Goal: Task Accomplishment & Management: Use online tool/utility

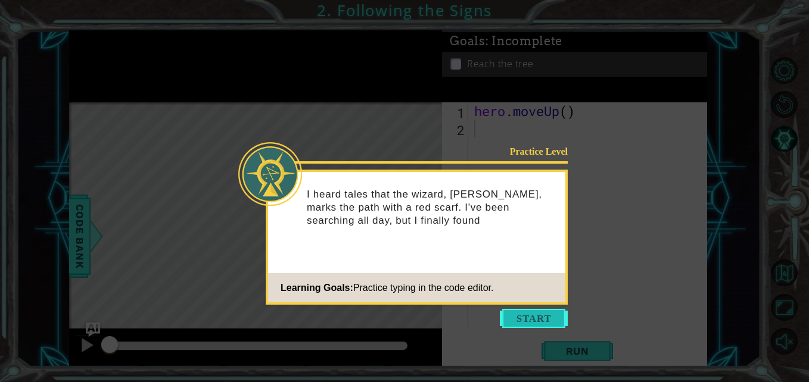
click at [545, 319] on button "Start" at bounding box center [534, 318] width 68 height 19
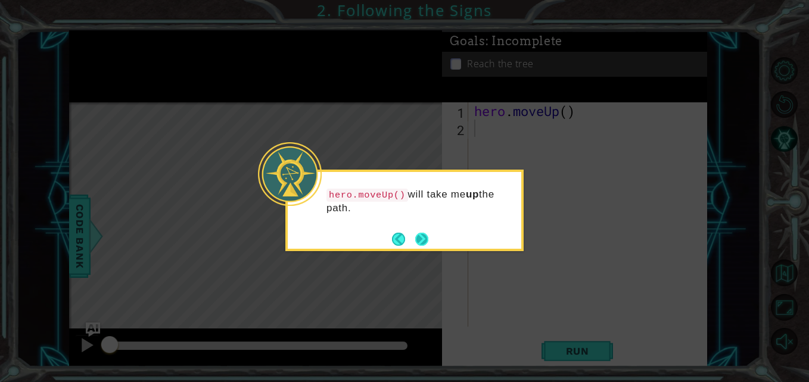
click at [424, 244] on button "Next" at bounding box center [421, 239] width 14 height 14
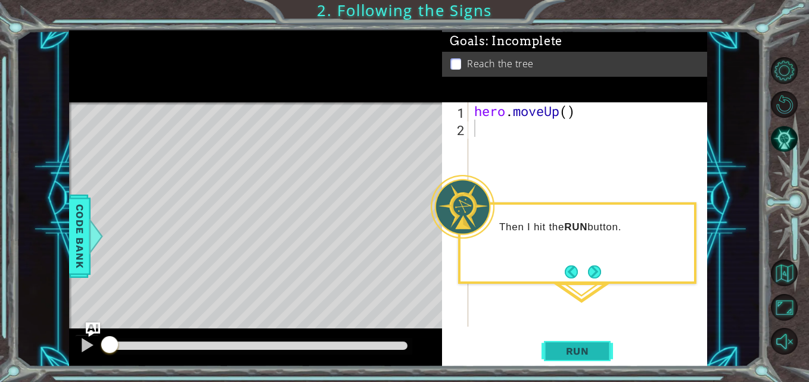
drag, startPoint x: 424, startPoint y: 244, endPoint x: 575, endPoint y: 360, distance: 190.2
click at [575, 360] on div "1 ההההההההההההההההההההההההההההההההההההההההההההההההההההההההההההההההההההההההההההה…" at bounding box center [388, 198] width 638 height 336
click at [594, 274] on button "Next" at bounding box center [594, 272] width 14 height 14
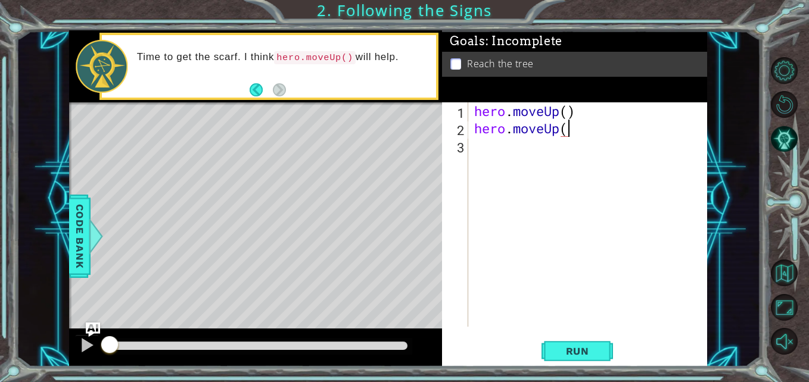
scroll to position [0, 4]
type textarea "hero.moveUp()"
click at [571, 350] on span "Run" at bounding box center [577, 351] width 47 height 12
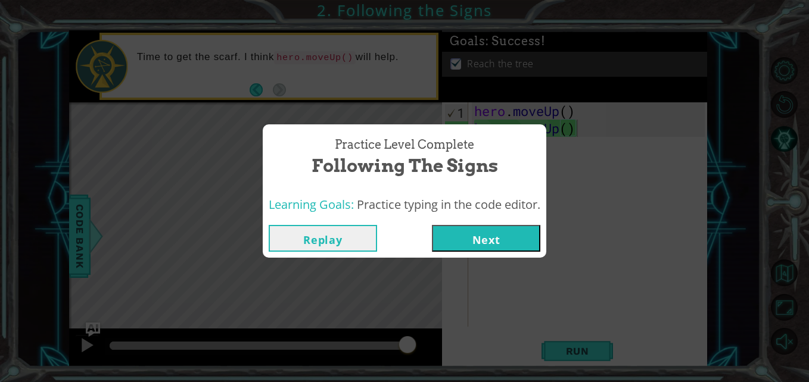
click at [517, 243] on button "Next" at bounding box center [486, 238] width 108 height 27
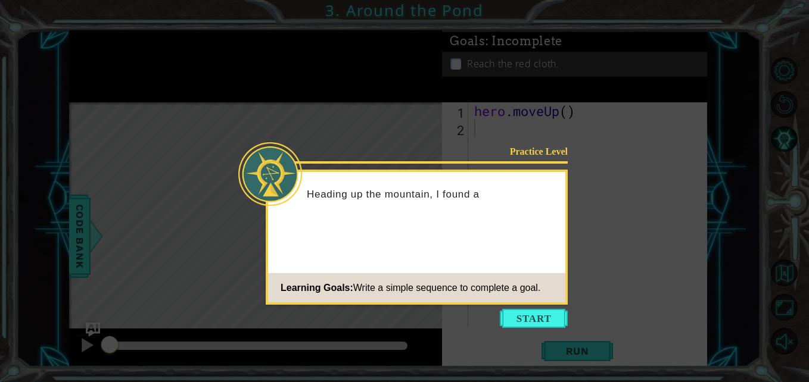
click at [560, 329] on icon at bounding box center [404, 191] width 809 height 382
click at [553, 319] on button "Start" at bounding box center [534, 318] width 68 height 19
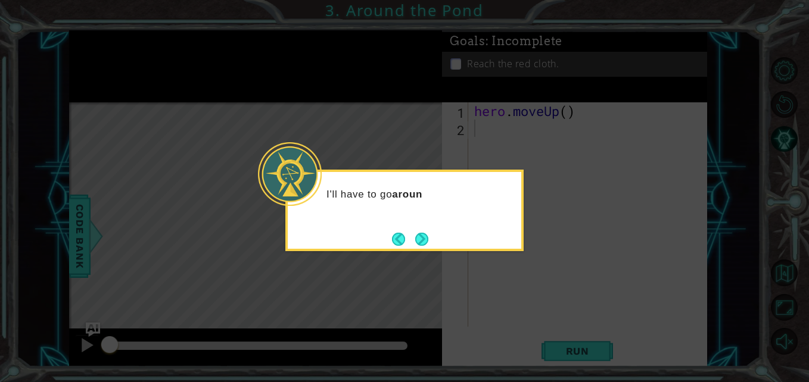
click at [584, 352] on icon at bounding box center [404, 191] width 809 height 382
click at [420, 236] on button "Next" at bounding box center [421, 239] width 14 height 14
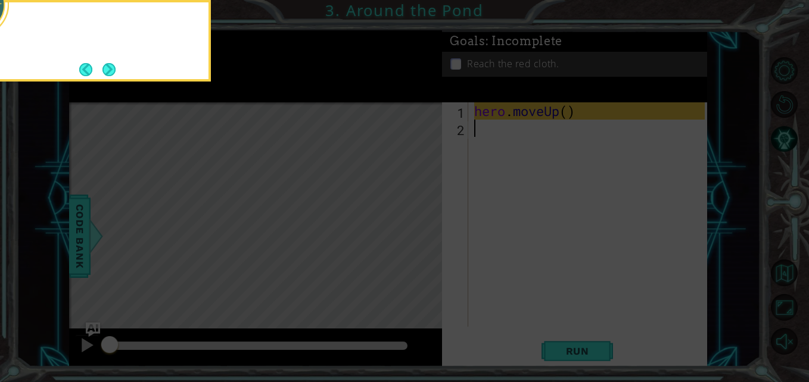
click at [420, 236] on icon at bounding box center [404, 57] width 809 height 650
click at [104, 74] on button "Next" at bounding box center [109, 69] width 17 height 17
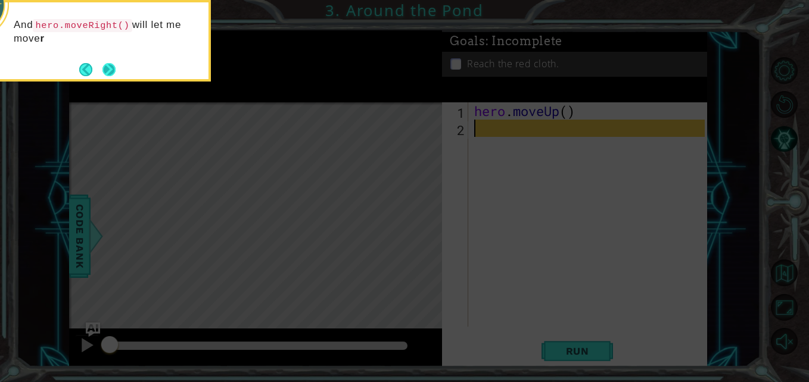
click at [113, 63] on button "Next" at bounding box center [109, 69] width 17 height 17
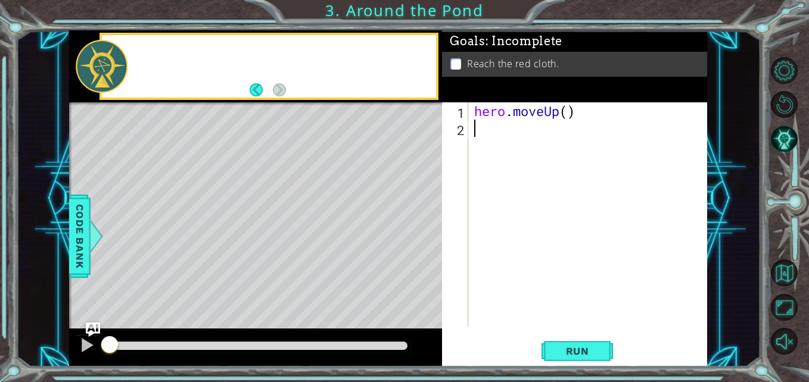
click at [113, 63] on div at bounding box center [102, 66] width 52 height 52
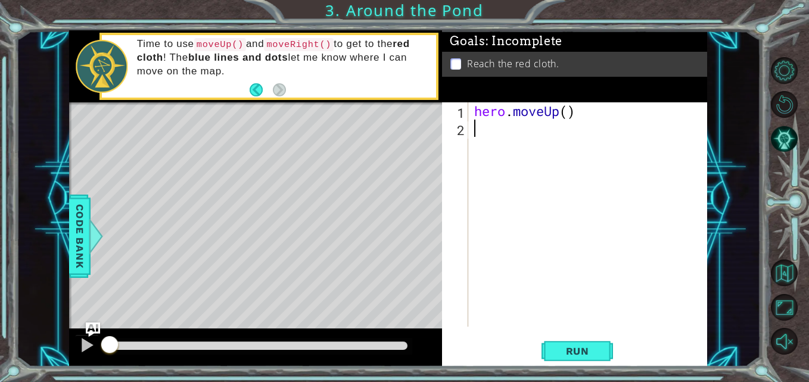
click at [475, 120] on div "hero . moveUp ( )" at bounding box center [591, 231] width 238 height 259
type textarea "hero.moveUp()"
click at [590, 359] on button "Run" at bounding box center [576, 351] width 71 height 26
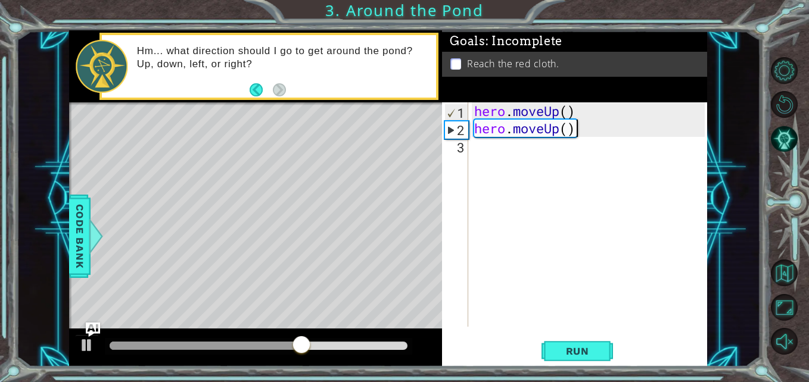
click at [521, 231] on div "hero . moveUp ( ) hero . moveUp ( )" at bounding box center [591, 231] width 238 height 259
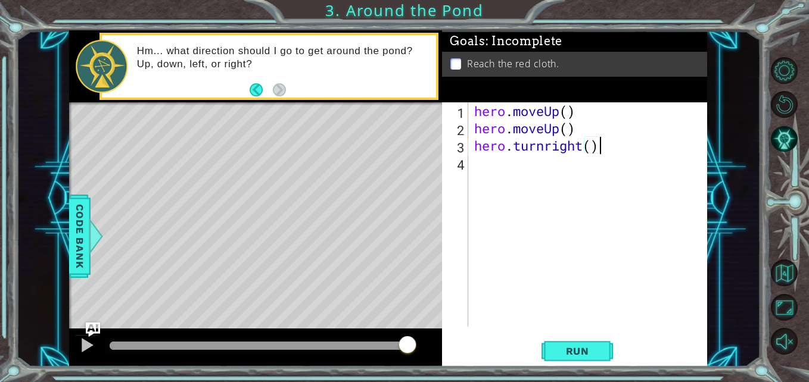
scroll to position [0, 5]
click at [593, 345] on button "Run" at bounding box center [576, 351] width 71 height 26
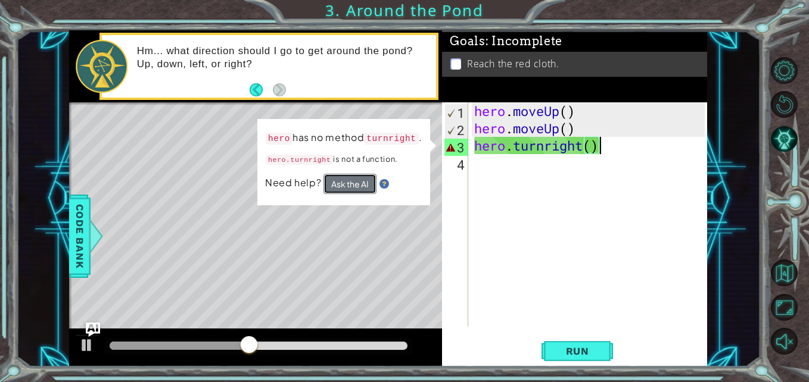
click at [341, 179] on button "Ask the AI" at bounding box center [349, 184] width 53 height 20
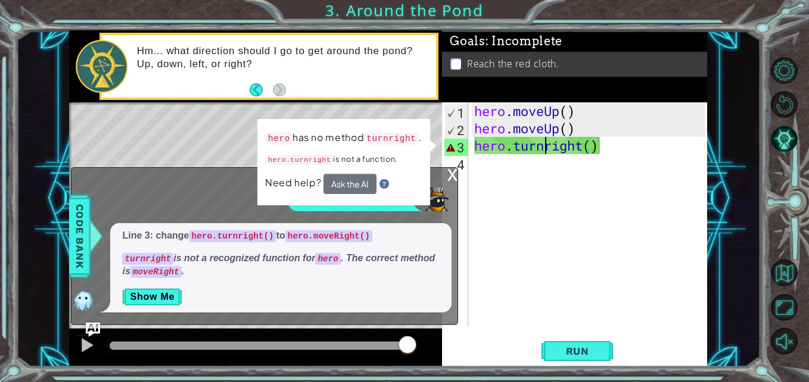
click at [547, 147] on div "hero . moveUp ( ) hero . moveUp ( ) hero . turnright ( )" at bounding box center [591, 231] width 238 height 259
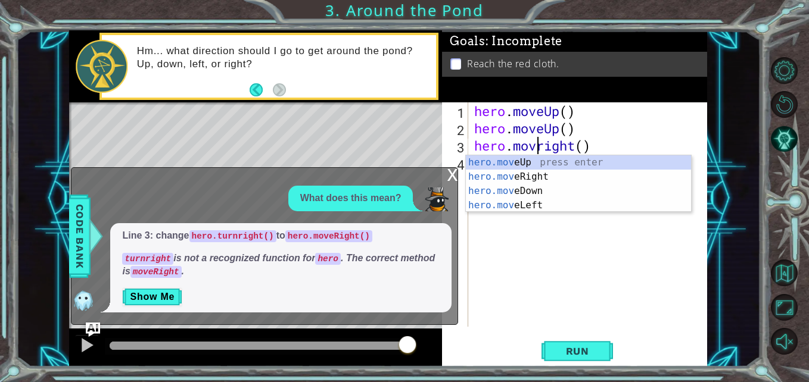
type textarea "hero.moveright()"
click at [568, 301] on div "hero . moveUp ( ) hero . moveUp ( ) hero . moveright ( )" at bounding box center [591, 231] width 238 height 259
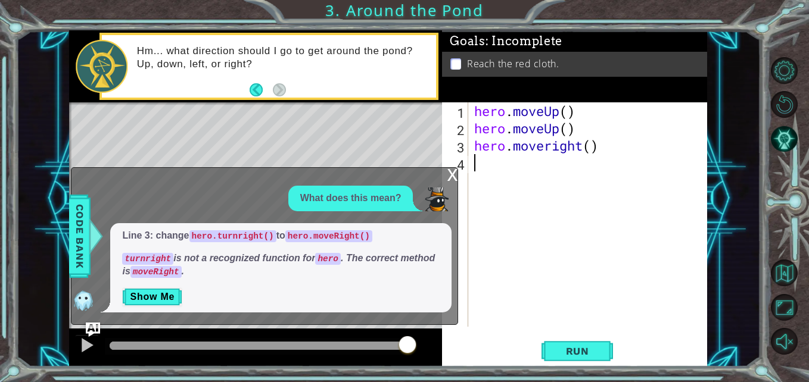
scroll to position [0, 0]
click at [445, 173] on div "x What does this mean? Line 3: change hero.turnright() to hero.moveRight() turn…" at bounding box center [264, 246] width 387 height 158
click at [569, 364] on button "Run" at bounding box center [576, 351] width 71 height 26
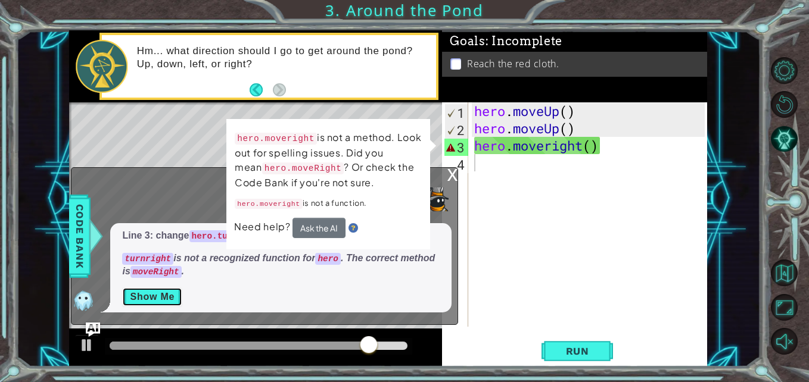
click at [167, 295] on button "Show Me" at bounding box center [152, 297] width 60 height 19
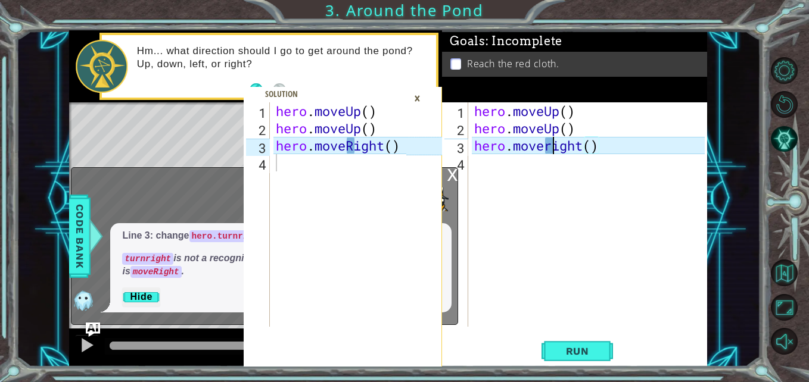
click at [551, 147] on div "hero . moveUp ( ) hero . moveUp ( ) hero . moveright ( )" at bounding box center [591, 231] width 238 height 259
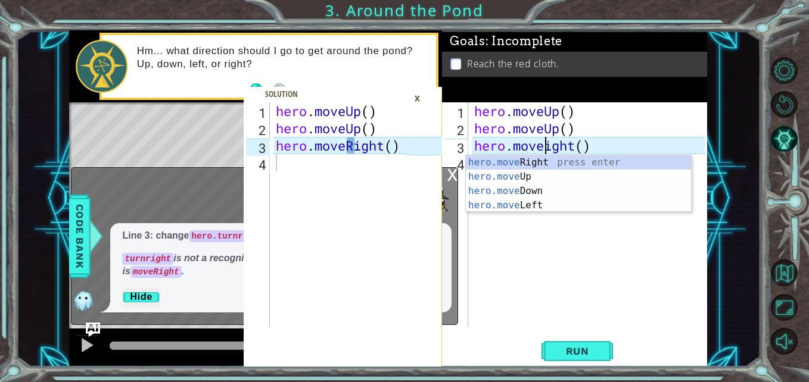
scroll to position [0, 4]
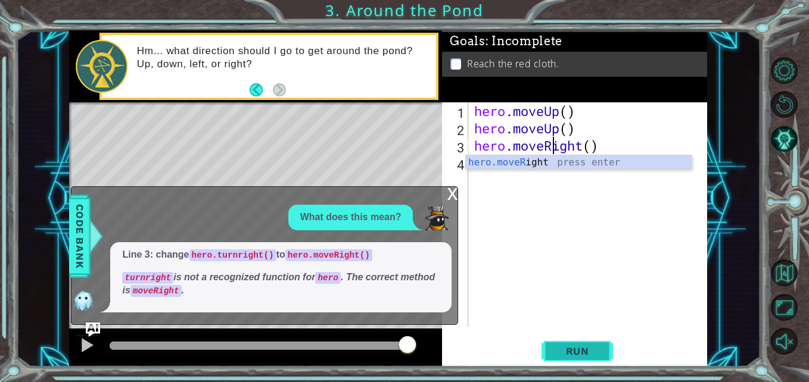
type textarea "hero.moveRight()"
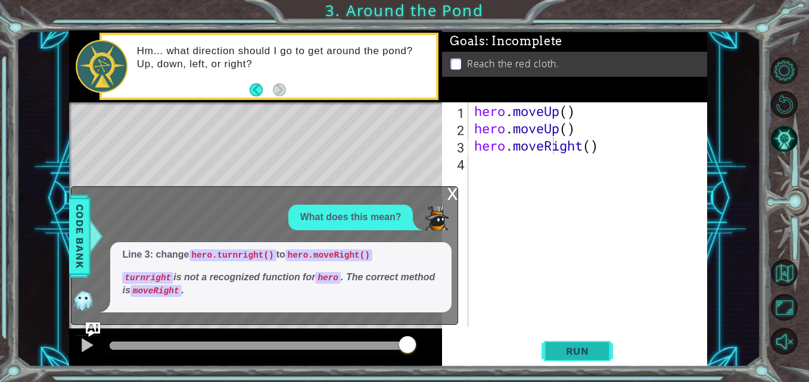
click at [570, 347] on span "Run" at bounding box center [577, 351] width 47 height 12
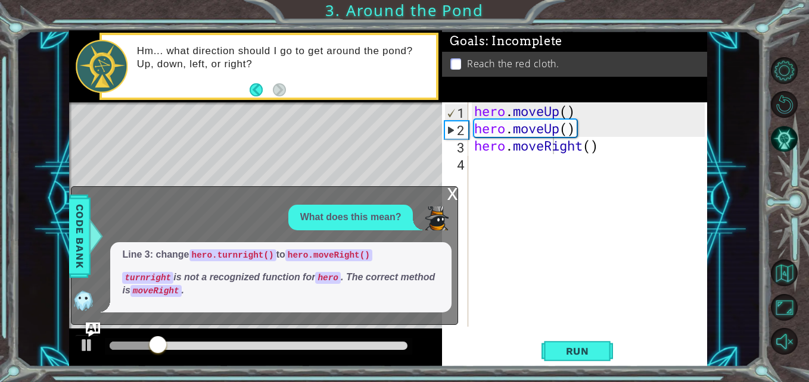
click at [451, 199] on div "x" at bounding box center [452, 193] width 11 height 12
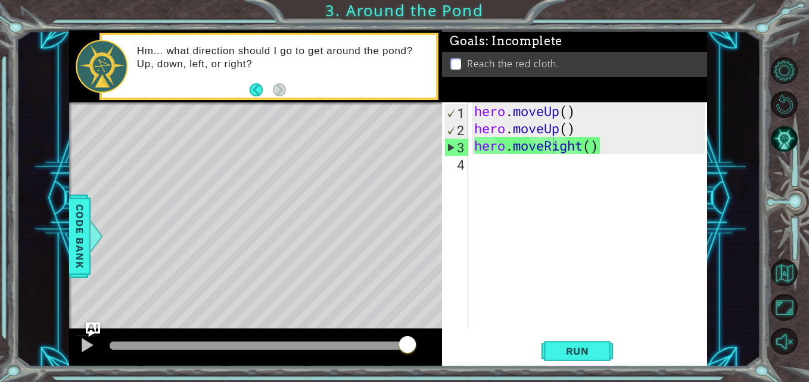
click at [496, 171] on div "hero . moveUp ( ) hero . moveUp ( ) hero . moveRight ( )" at bounding box center [591, 231] width 238 height 259
click at [569, 344] on button "Run" at bounding box center [576, 351] width 71 height 26
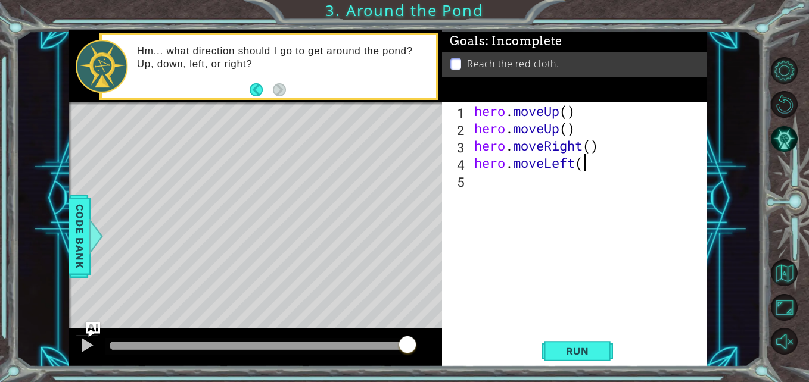
scroll to position [0, 5]
click at [594, 341] on button "Run" at bounding box center [576, 351] width 71 height 26
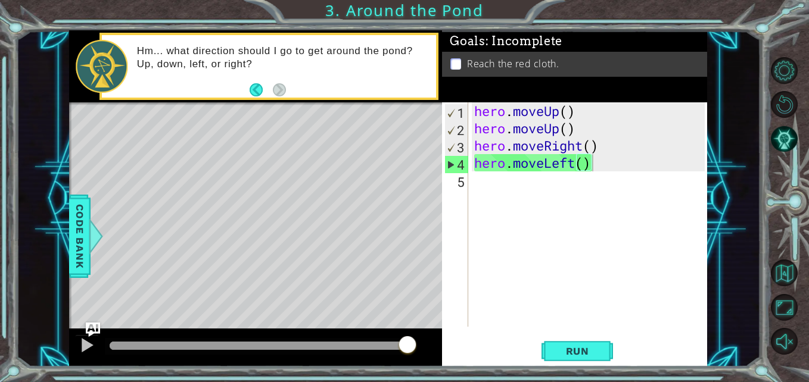
drag, startPoint x: 566, startPoint y: 369, endPoint x: 630, endPoint y: 254, distance: 132.2
click at [630, 254] on div "1 2 3 4 hero . moveUp ( ) hero . moveUp ( ) hero . moveRight ( ) הההההההההההההה…" at bounding box center [404, 191] width 809 height 382
click at [597, 166] on div "hero . moveUp ( ) hero . moveUp ( ) hero . moveRight ( ) hero . moveLeft ( )" at bounding box center [591, 231] width 238 height 259
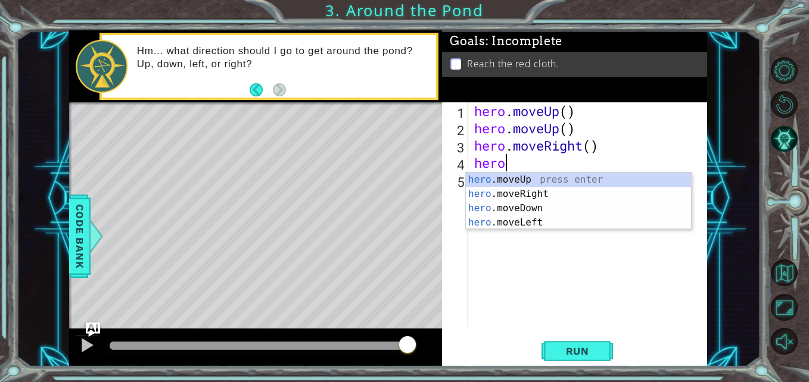
scroll to position [0, 1]
type textarea "h"
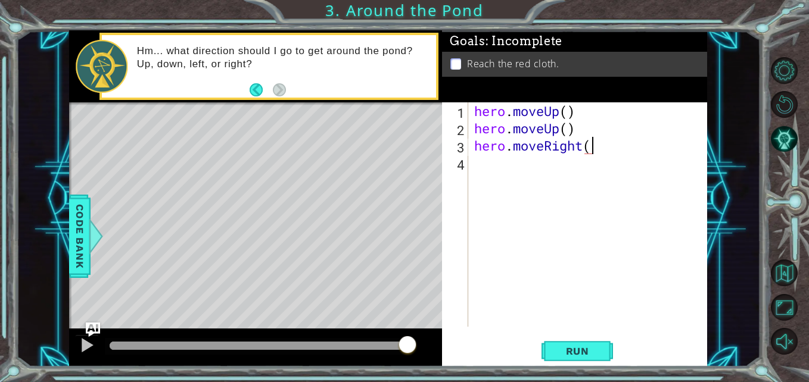
scroll to position [0, 5]
type textarea "hero.moveRight()"
click at [569, 347] on span "Run" at bounding box center [577, 351] width 47 height 12
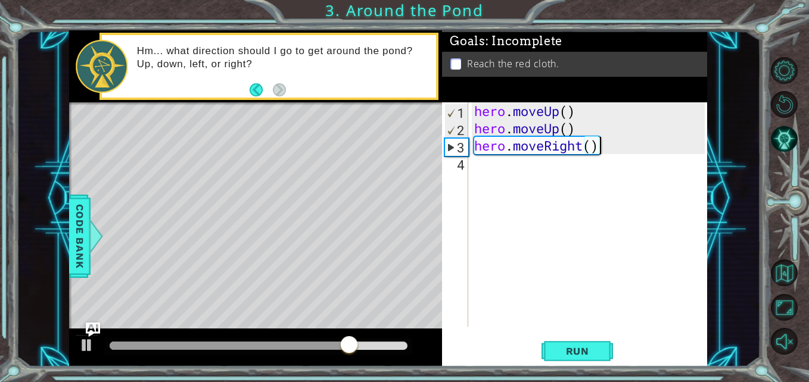
click at [481, 180] on div "hero . moveUp ( ) hero . moveUp ( ) hero . moveRight ( )" at bounding box center [591, 231] width 238 height 259
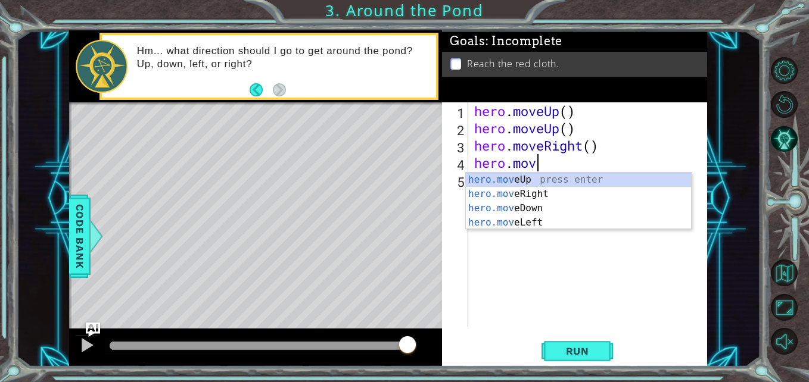
scroll to position [0, 2]
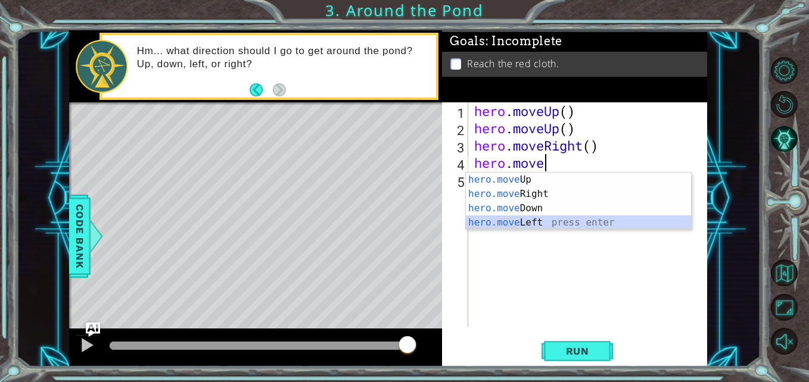
click at [497, 226] on div "hero.move Up press enter hero.move Right press enter hero.move Down press enter…" at bounding box center [578, 216] width 225 height 86
type textarea "hero.moveLeft(1)"
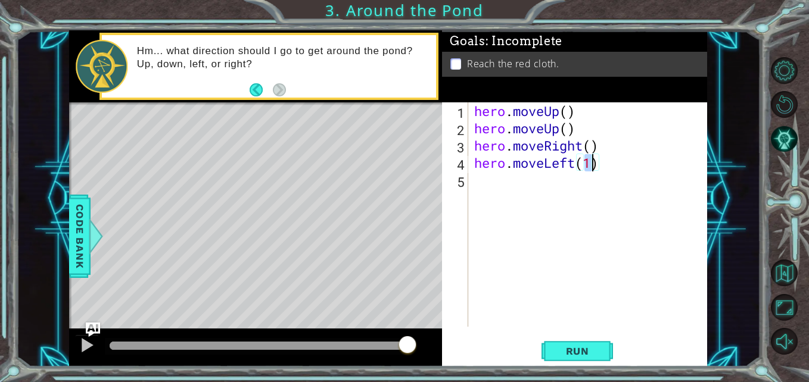
click at [590, 195] on div "hero . moveUp ( ) hero . moveUp ( ) hero . moveRight ( ) hero . moveLeft ( 1 )" at bounding box center [591, 231] width 238 height 259
click at [598, 358] on button "Run" at bounding box center [576, 351] width 71 height 26
